Goal: Information Seeking & Learning: Learn about a topic

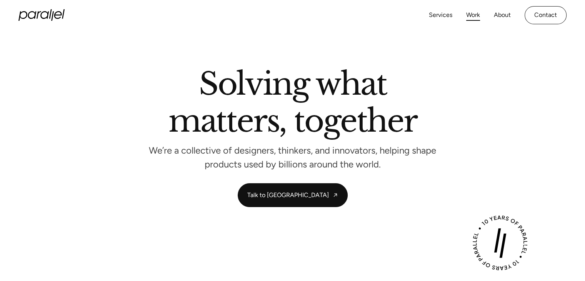
click at [473, 13] on link "Work" at bounding box center [473, 15] width 14 height 11
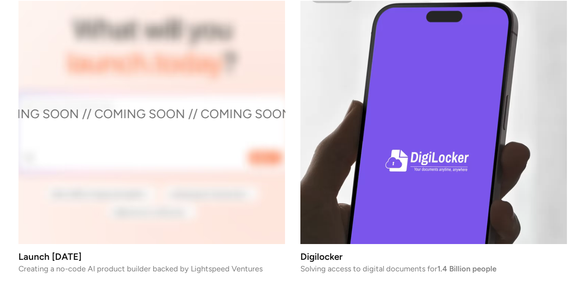
scroll to position [2665, 0]
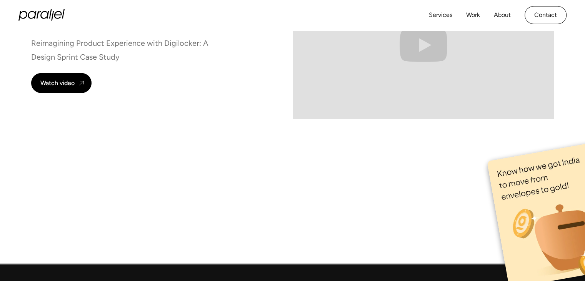
scroll to position [4761, 0]
